Goal: Navigation & Orientation: Find specific page/section

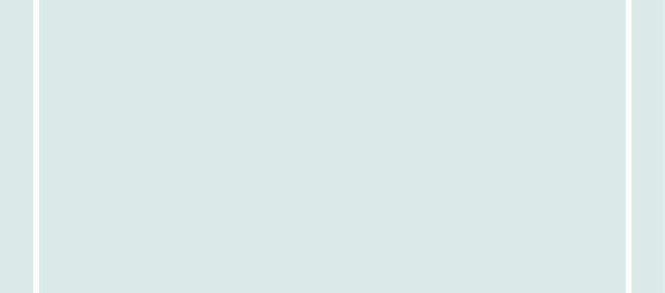
scroll to position [5073, 0]
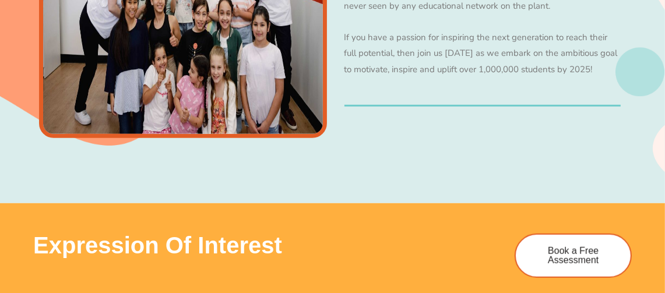
scroll to position [466, 0]
